Goal: Information Seeking & Learning: Learn about a topic

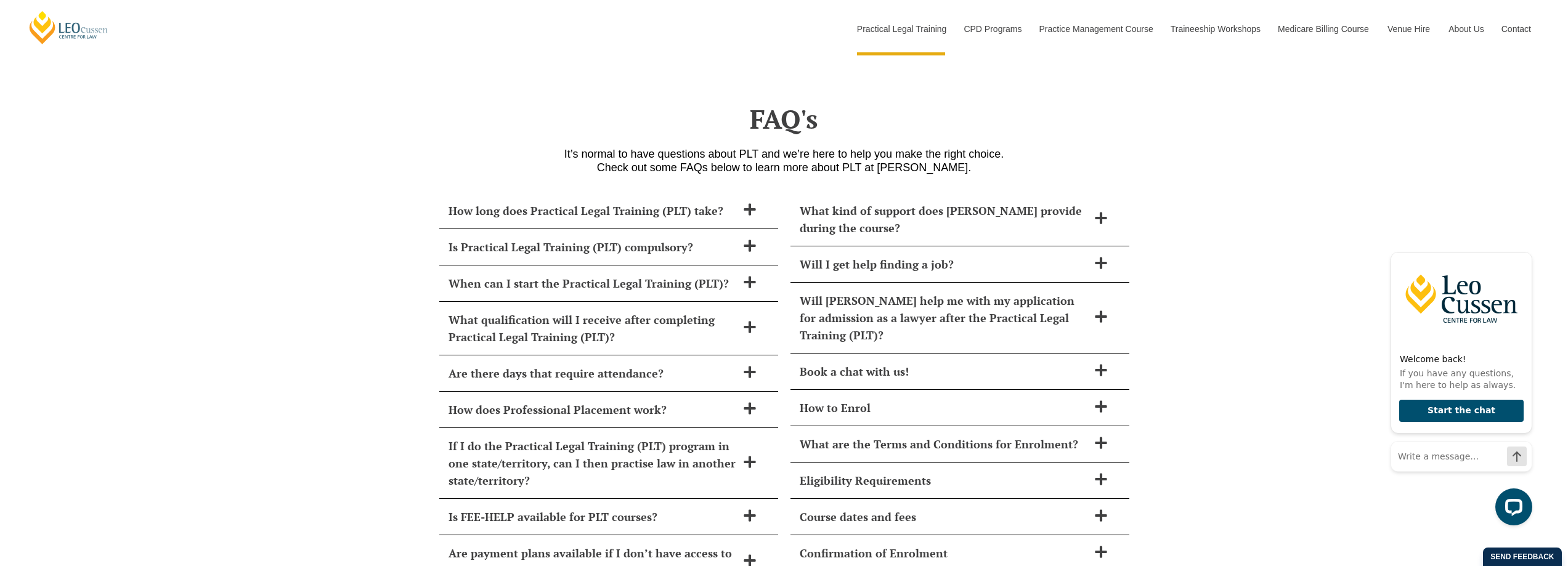
scroll to position [4970, 0]
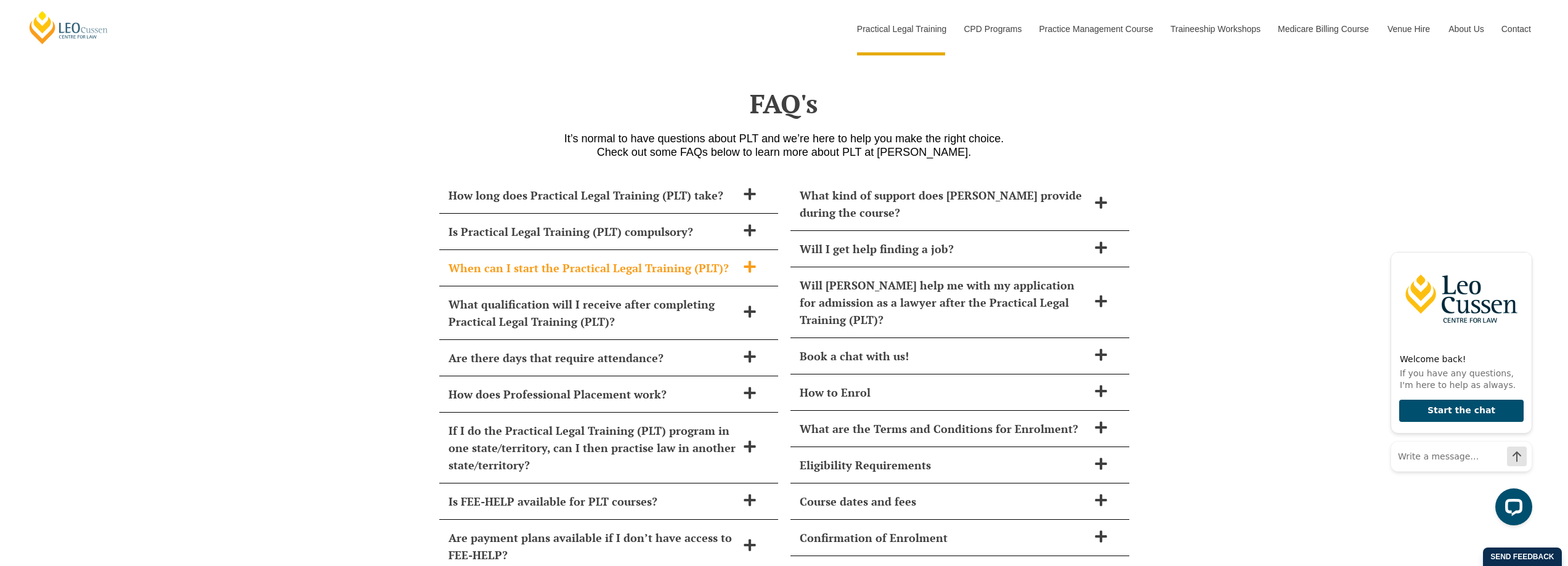
click at [466, 259] on h2 "When can I start the Practical Legal Training (PLT)?" at bounding box center [593, 268] width 288 height 17
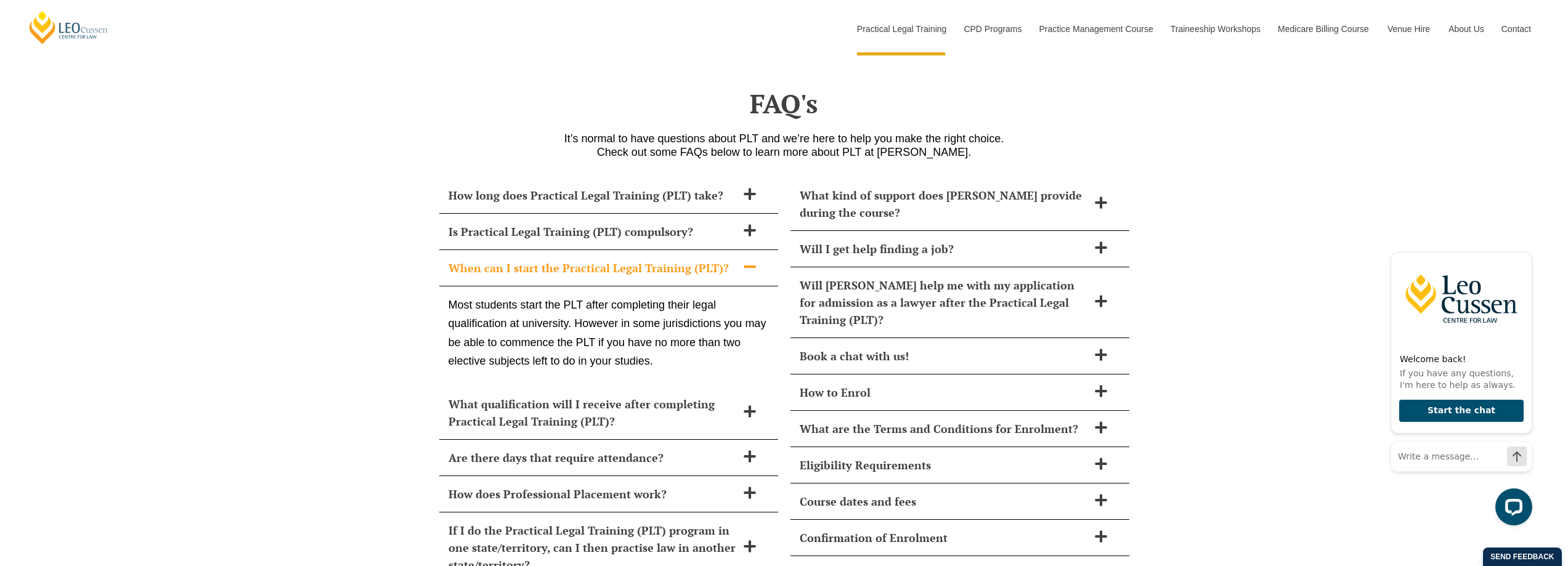
scroll to position [5033, 0]
